Goal: Task Accomplishment & Management: Manage account settings

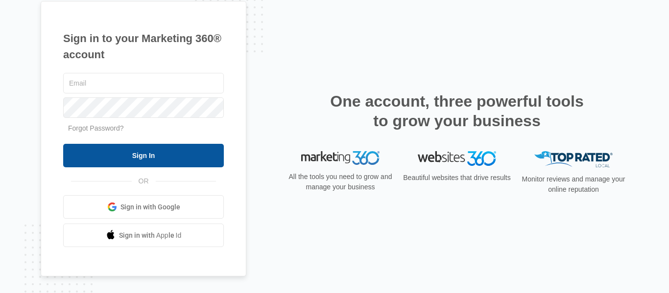
type input "[EMAIL_ADDRESS][DOMAIN_NAME]"
click at [148, 148] on input "Sign In" at bounding box center [143, 156] width 161 height 24
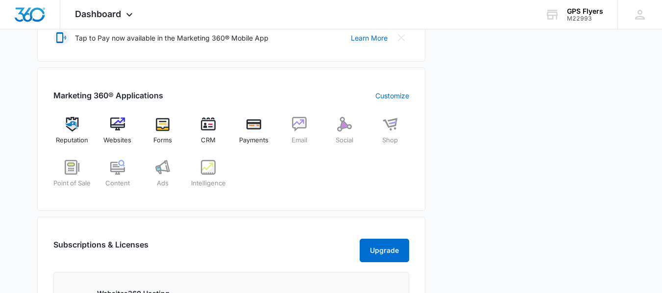
scroll to position [343, 0]
click at [111, 128] on img at bounding box center [117, 124] width 15 height 15
